Goal: Check status: Check status

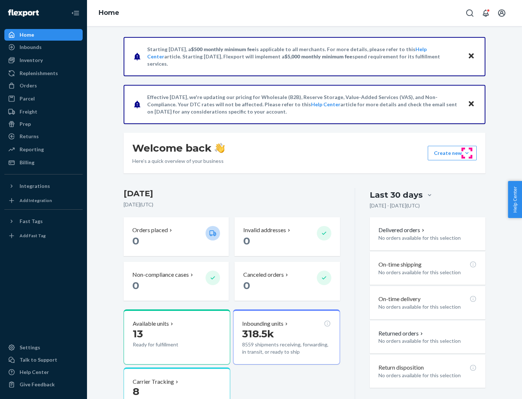
click at [467, 153] on button "Create new Create new inbound Create new order Create new product" at bounding box center [452, 153] width 49 height 15
click at [30, 47] on div "Inbounds" at bounding box center [31, 47] width 22 height 7
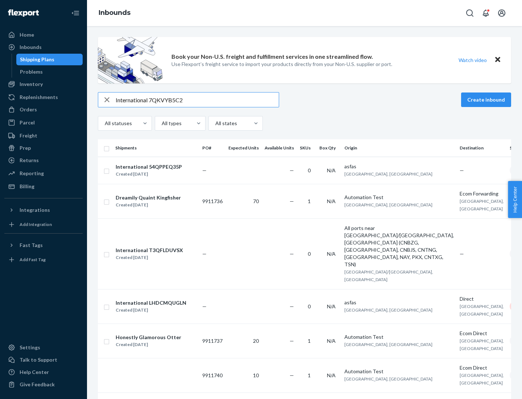
type input "International 7QKVYB5C29"
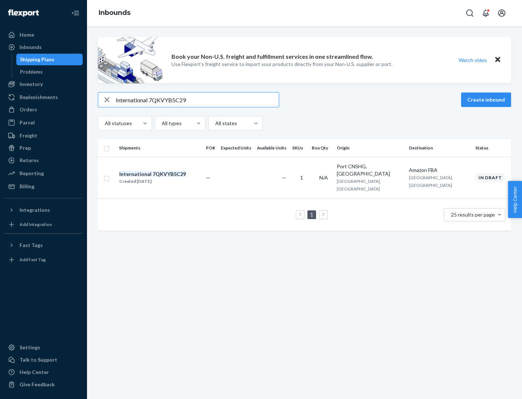
click at [165, 178] on div "Created [DATE]" at bounding box center [152, 181] width 67 height 7
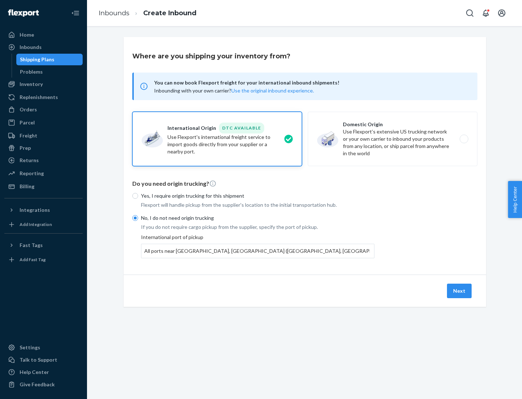
click at [460, 291] on button "Next" at bounding box center [459, 291] width 25 height 15
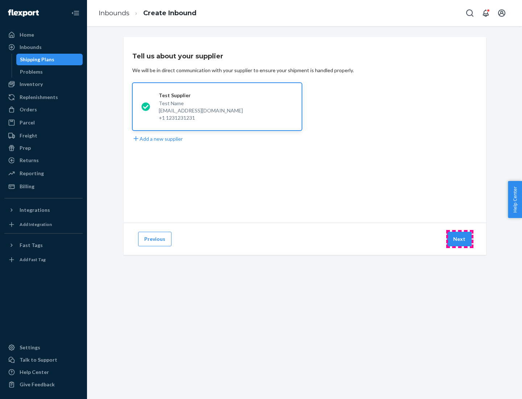
click at [460, 239] on button "Next" at bounding box center [459, 239] width 25 height 15
